Goal: Task Accomplishment & Management: Manage account settings

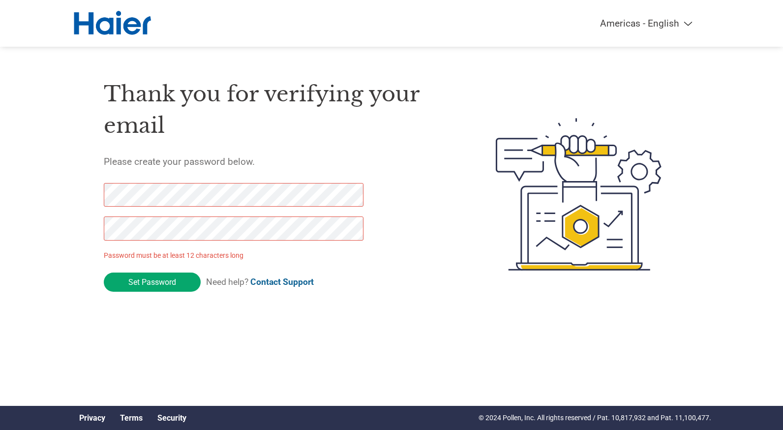
click at [77, 221] on div "Thank you for verifying your email Please create your password below. Password …" at bounding box center [392, 194] width 640 height 261
click at [378, 277] on form "Password must be at least 12 characters long Set Password Need help? Contact Su…" at bounding box center [242, 240] width 276 height 114
click at [76, 187] on div "Thank you for verifying your email Please create your password below. Password …" at bounding box center [392, 194] width 640 height 261
click at [58, 213] on div "Americas - English Américas - Español [GEOGRAPHIC_DATA] - Português Amériques -…" at bounding box center [391, 155] width 783 height 310
click at [275, 283] on link "Contact Support" at bounding box center [281, 282] width 63 height 10
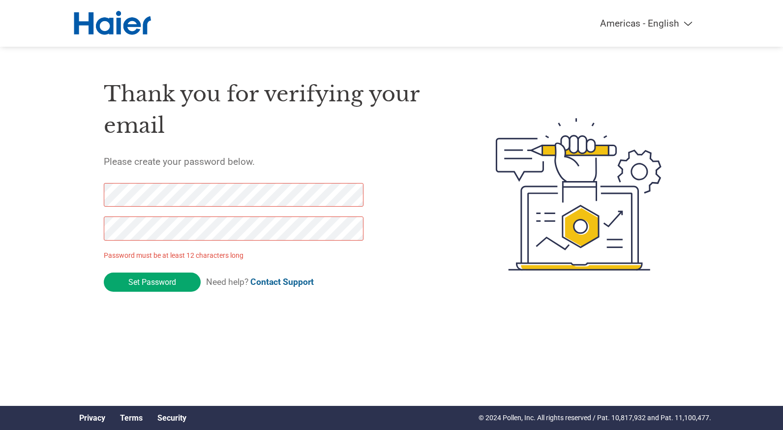
click at [55, 227] on div "Americas - English Américas - Español [GEOGRAPHIC_DATA] - Português Amériques -…" at bounding box center [391, 155] width 783 height 310
click at [334, 276] on form "Password must be at least 12 characters long Set Password Need help? Contact Su…" at bounding box center [242, 240] width 276 height 114
click at [176, 286] on input "Set Password" at bounding box center [152, 282] width 97 height 19
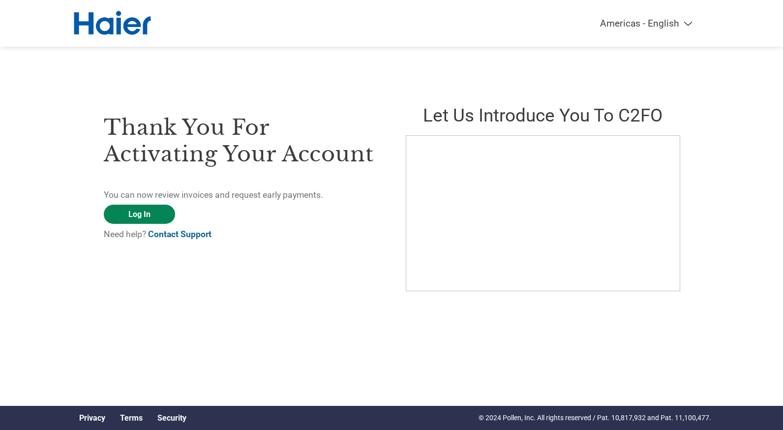
click at [151, 212] on link "Log In" at bounding box center [139, 214] width 71 height 19
